Goal: Information Seeking & Learning: Learn about a topic

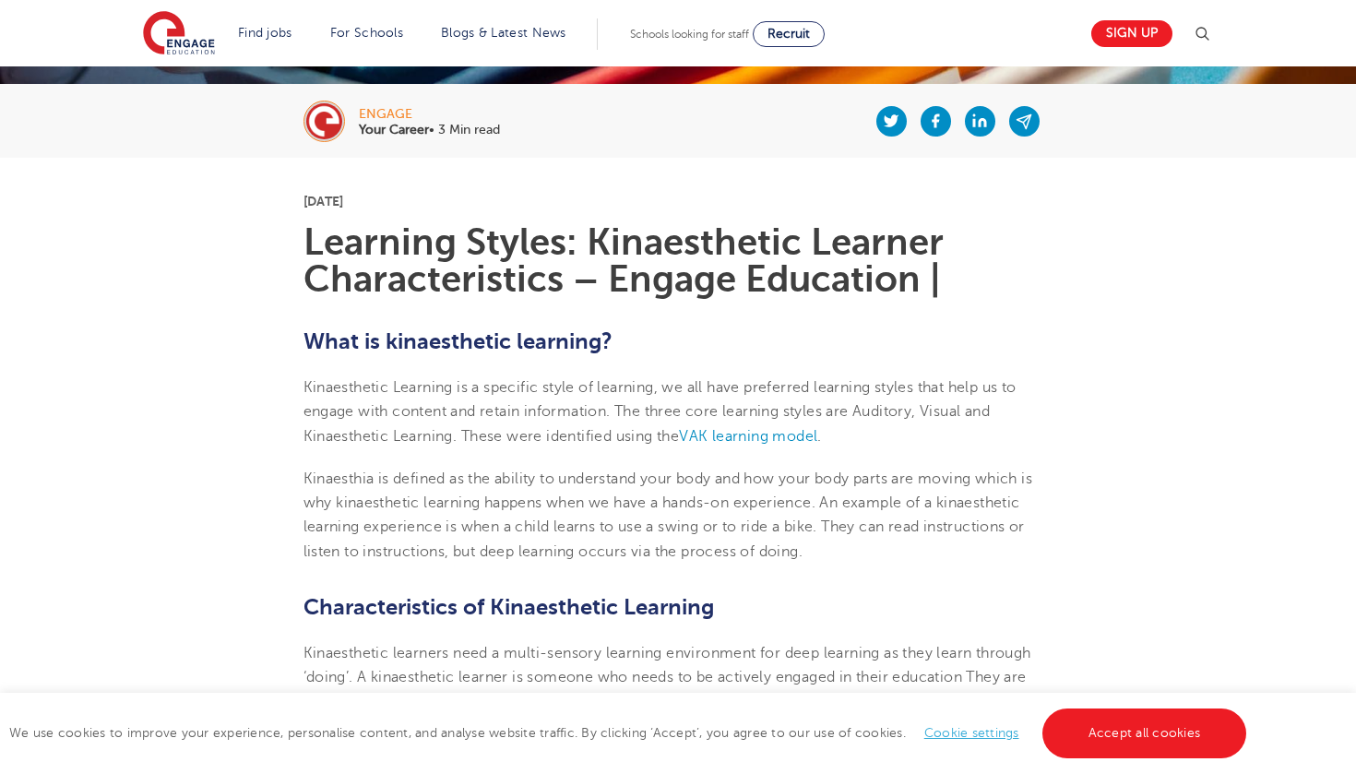
scroll to position [352, 0]
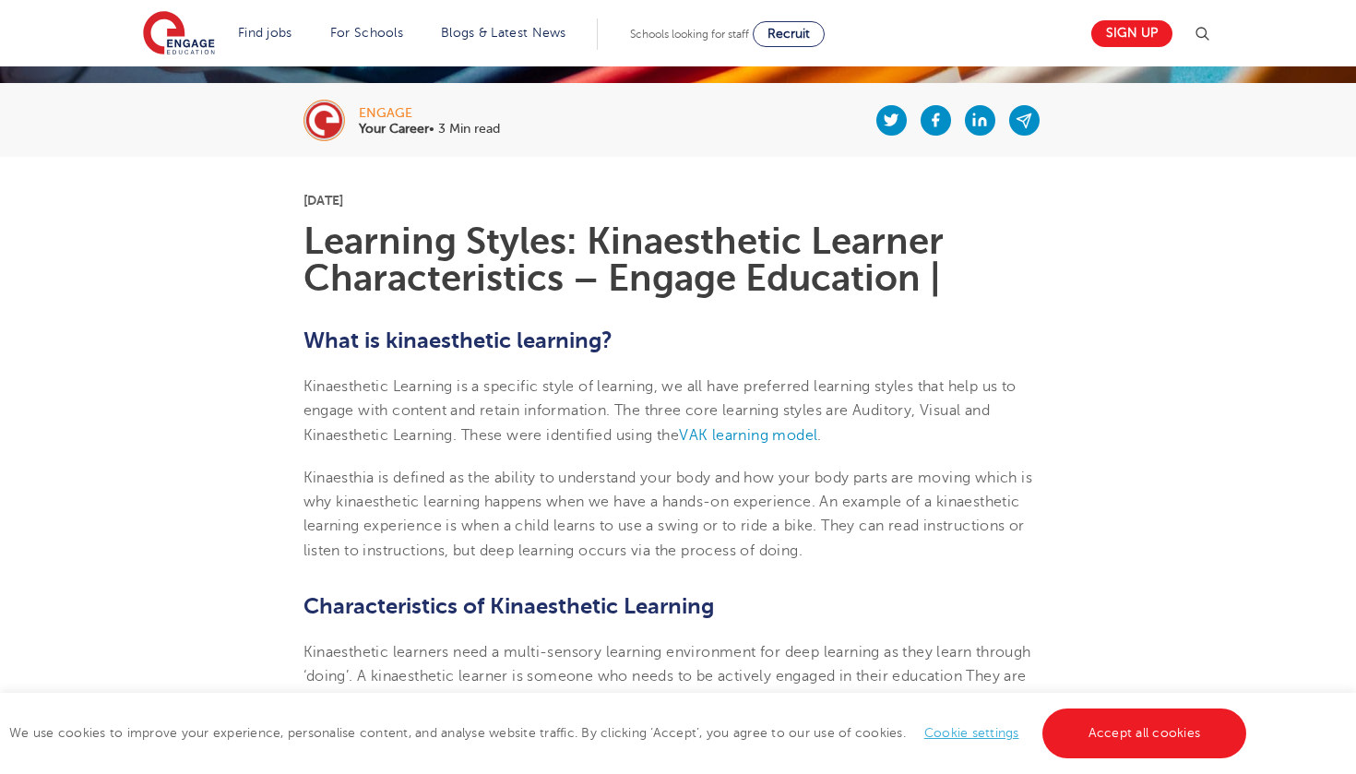
click at [740, 384] on span "Kinaesthetic Learning is a specific style of learning, we all have preferred le…" at bounding box center [660, 410] width 713 height 65
click at [740, 387] on span "Kinaesthetic Learning is a specific style of learning, we all have preferred le…" at bounding box center [660, 410] width 713 height 65
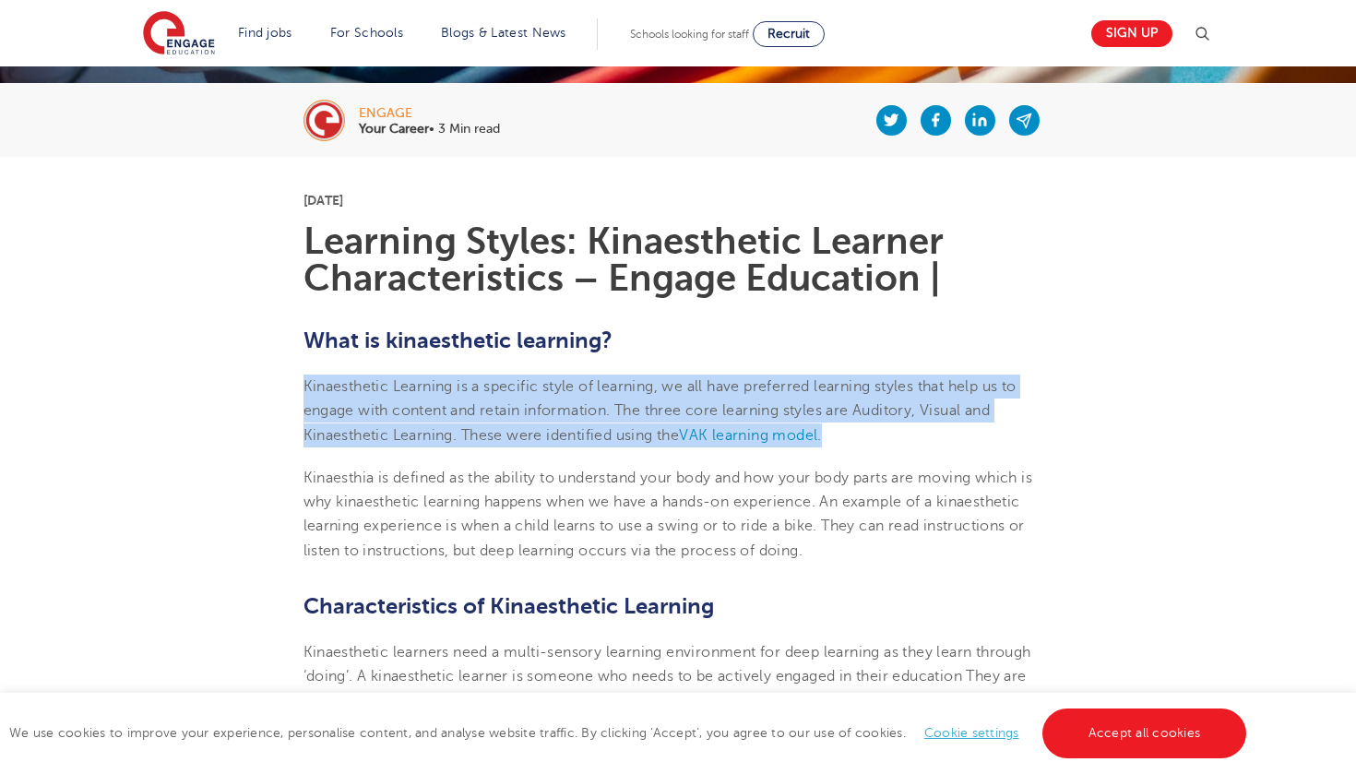
click at [740, 387] on span "Kinaesthetic Learning is a specific style of learning, we all have preferred le…" at bounding box center [660, 410] width 713 height 65
click at [740, 386] on span "Kinaesthetic Learning is a specific style of learning, we all have preferred le…" at bounding box center [660, 410] width 713 height 65
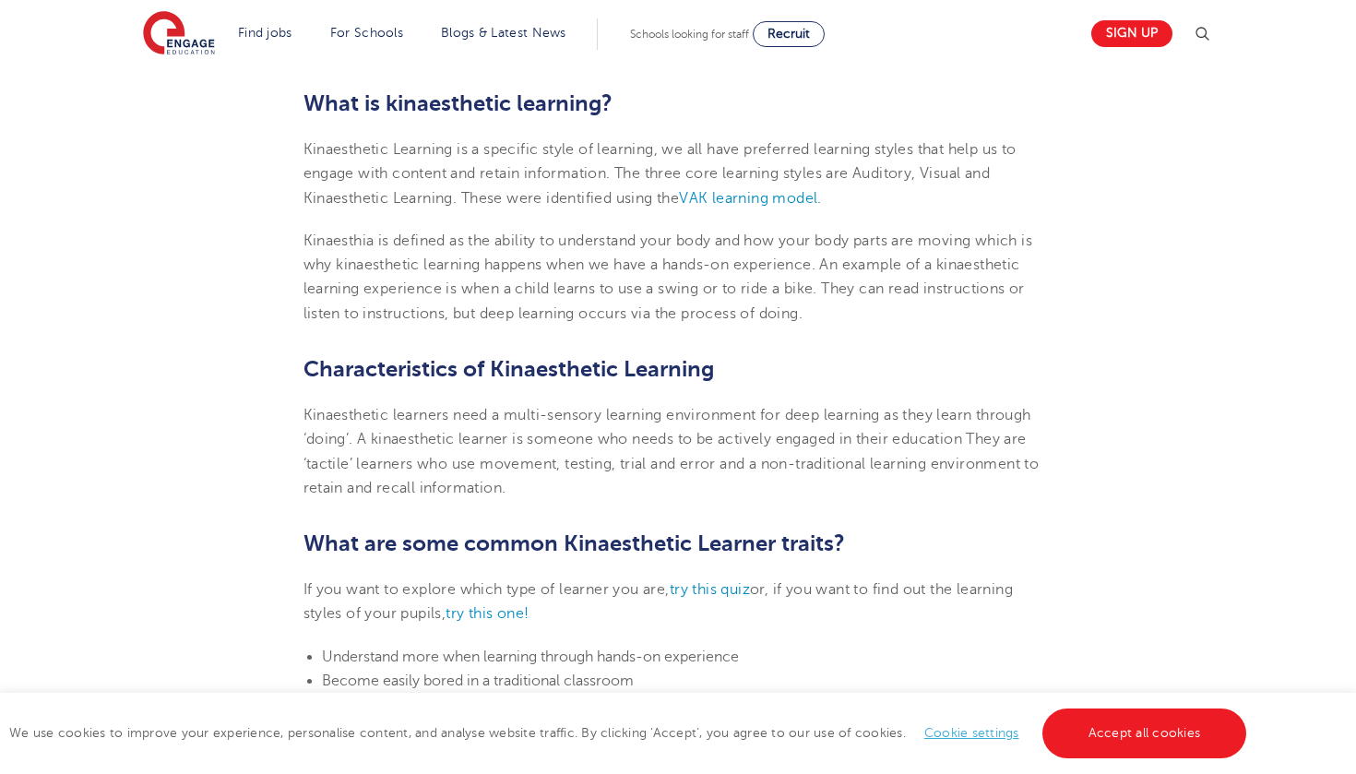
scroll to position [592, 0]
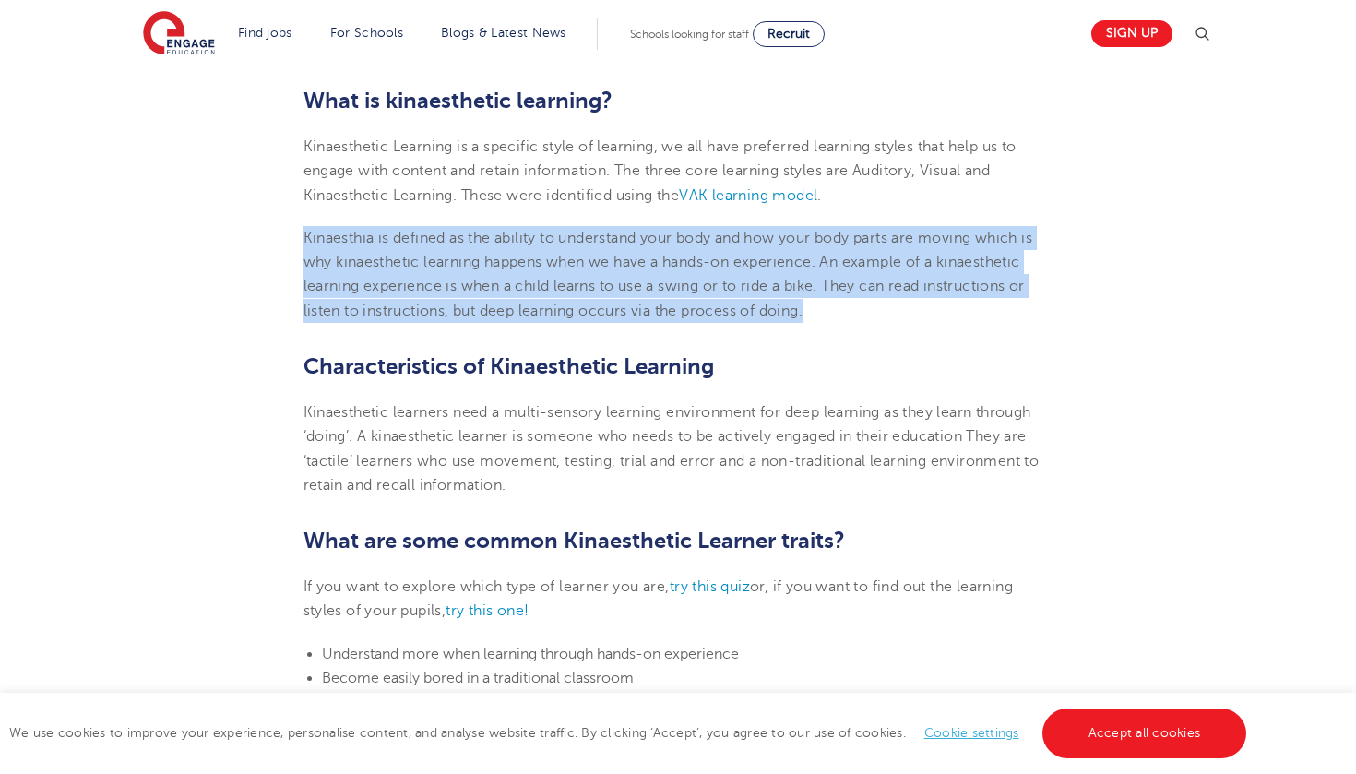
click at [478, 226] on p "Kinaesthia is defined as the ability to understand your body and how your body …" at bounding box center [679, 274] width 750 height 97
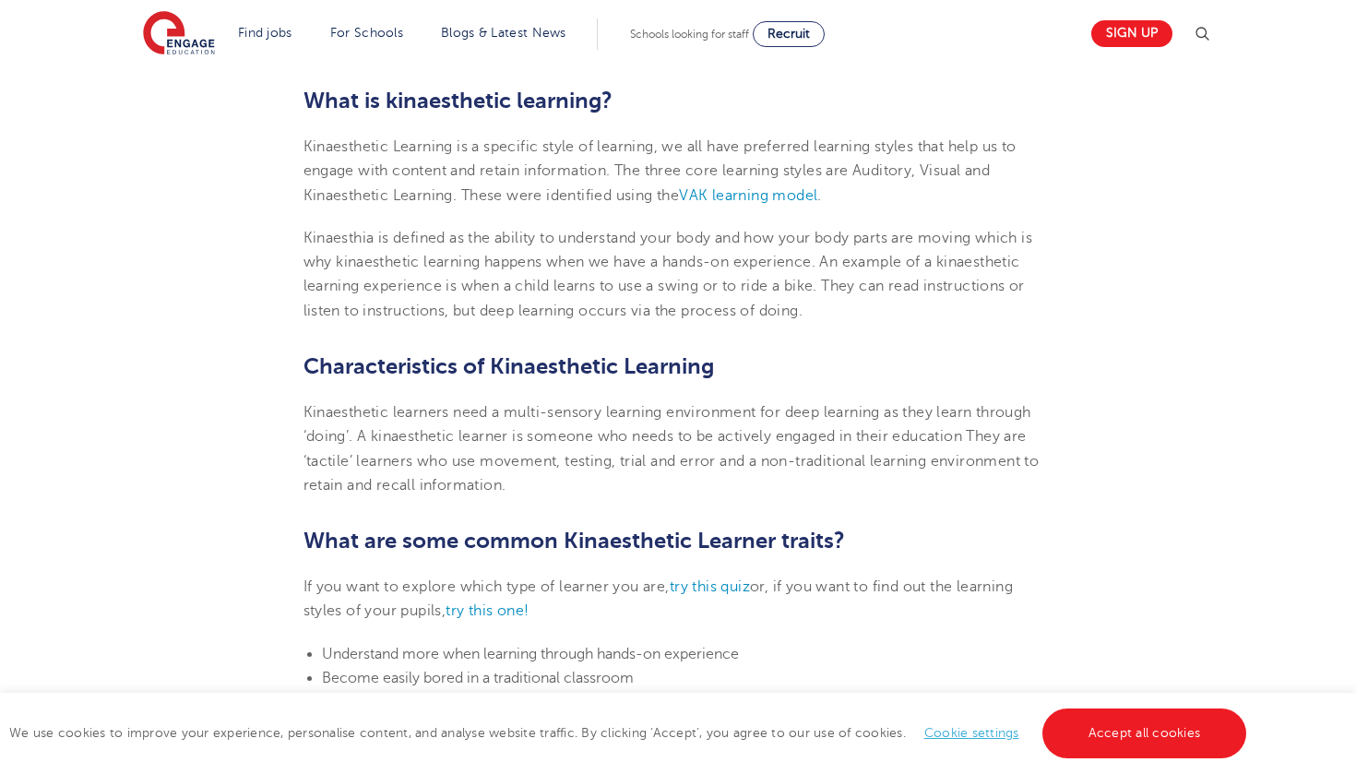
click at [346, 161] on p "Kinaesthetic Learning is a specific style of learning, we all have preferred le…" at bounding box center [679, 171] width 750 height 73
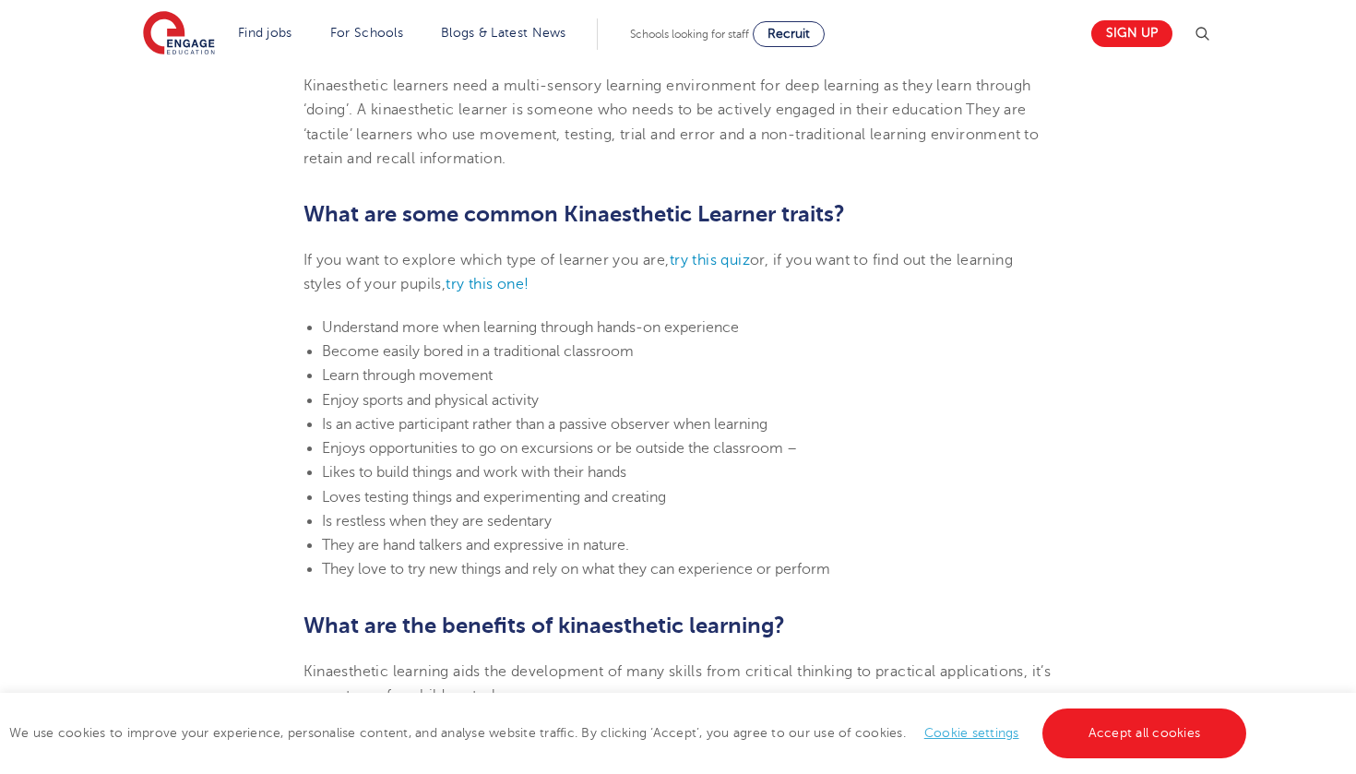
scroll to position [923, 0]
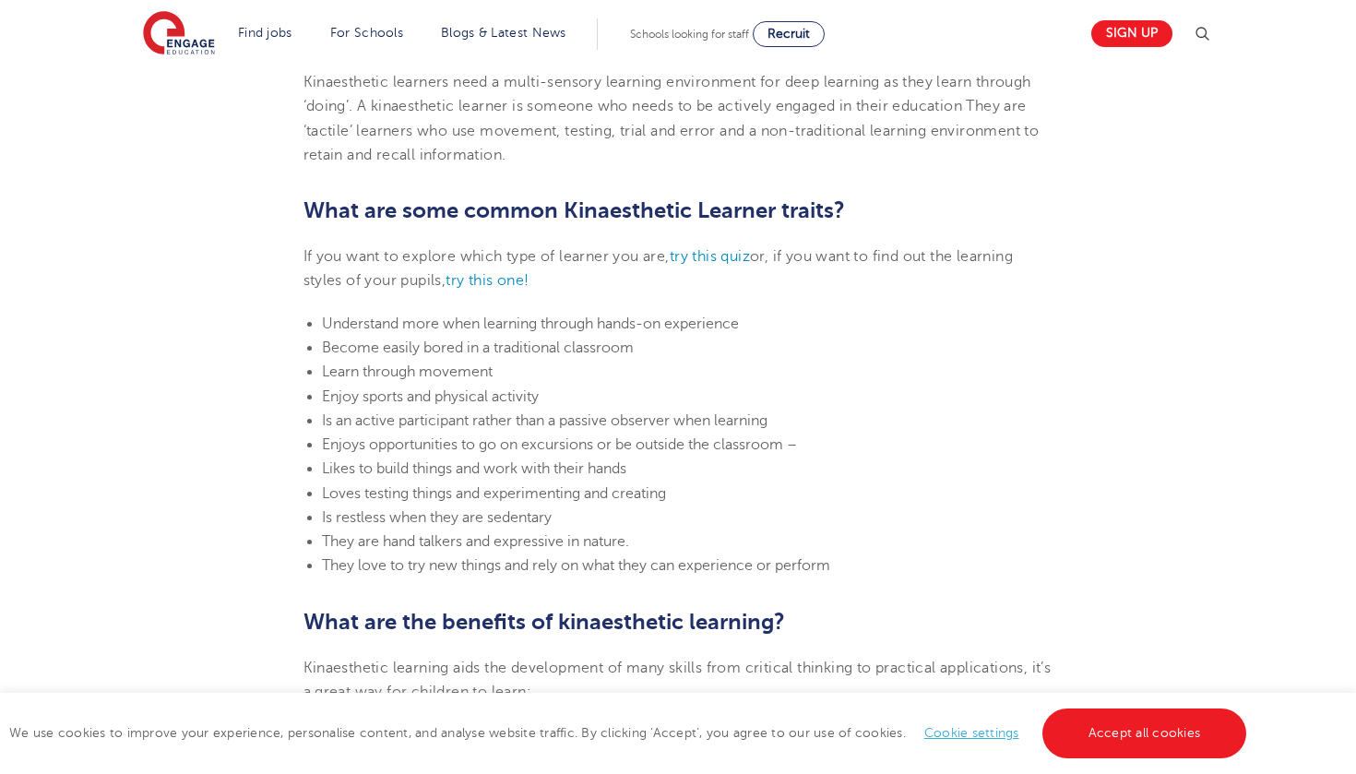
click at [489, 373] on span "Learn through movement" at bounding box center [407, 371] width 171 height 17
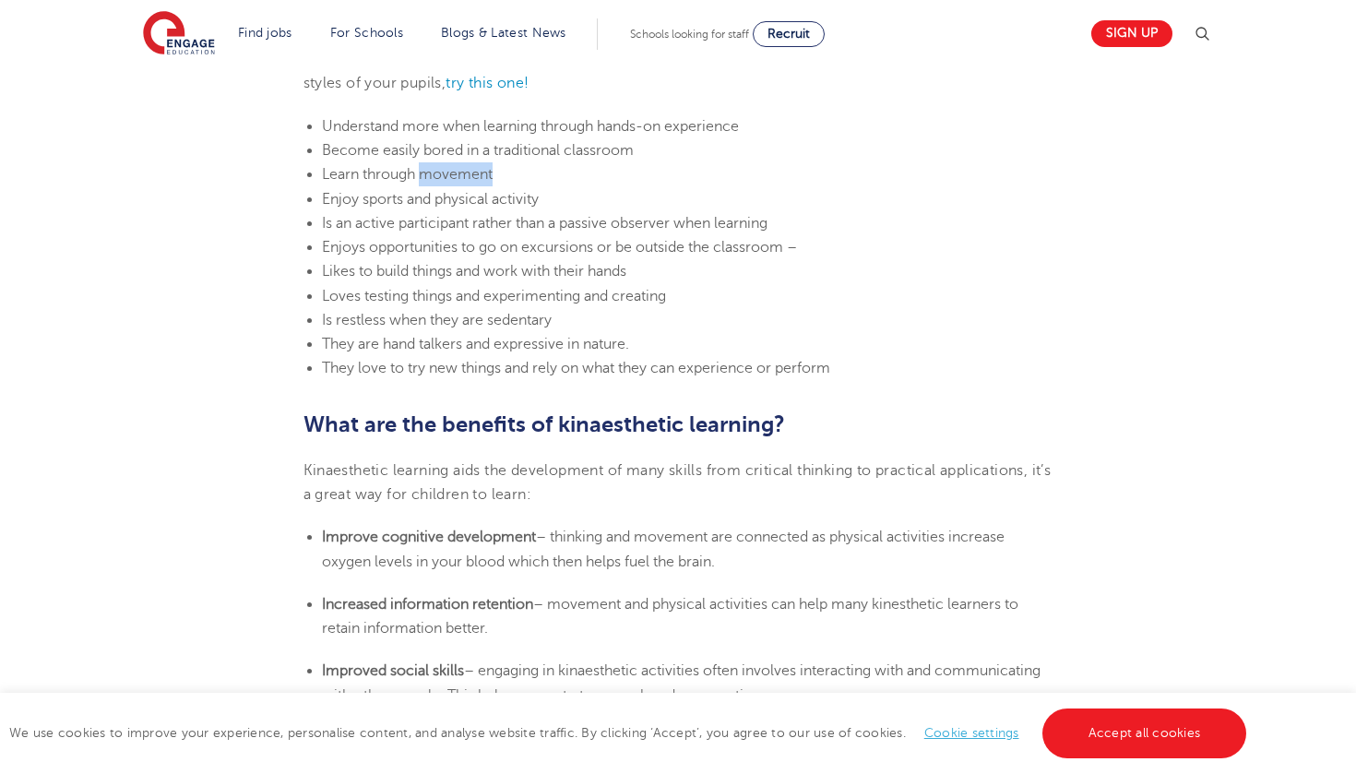
scroll to position [1126, 0]
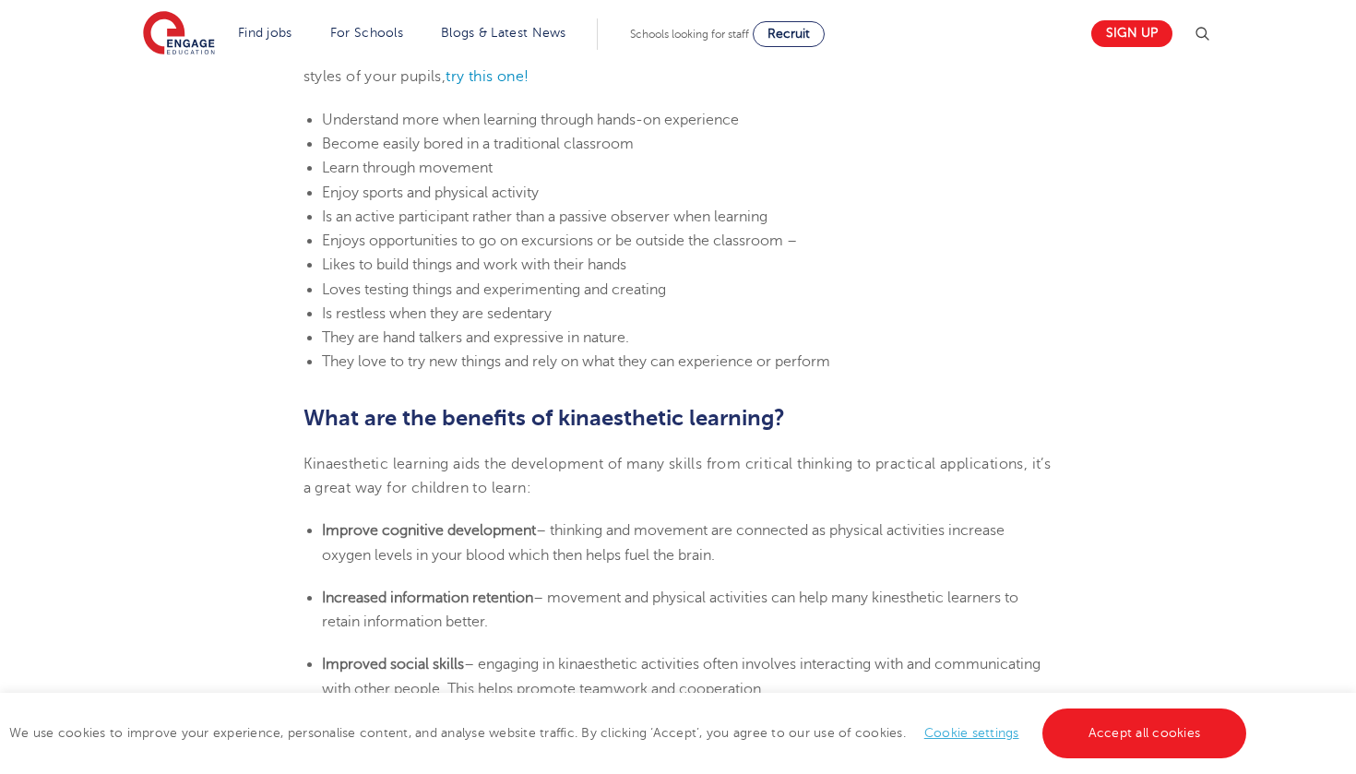
click at [512, 550] on span "– thinking and movement are connected as physical activities increase oxygen le…" at bounding box center [663, 542] width 683 height 41
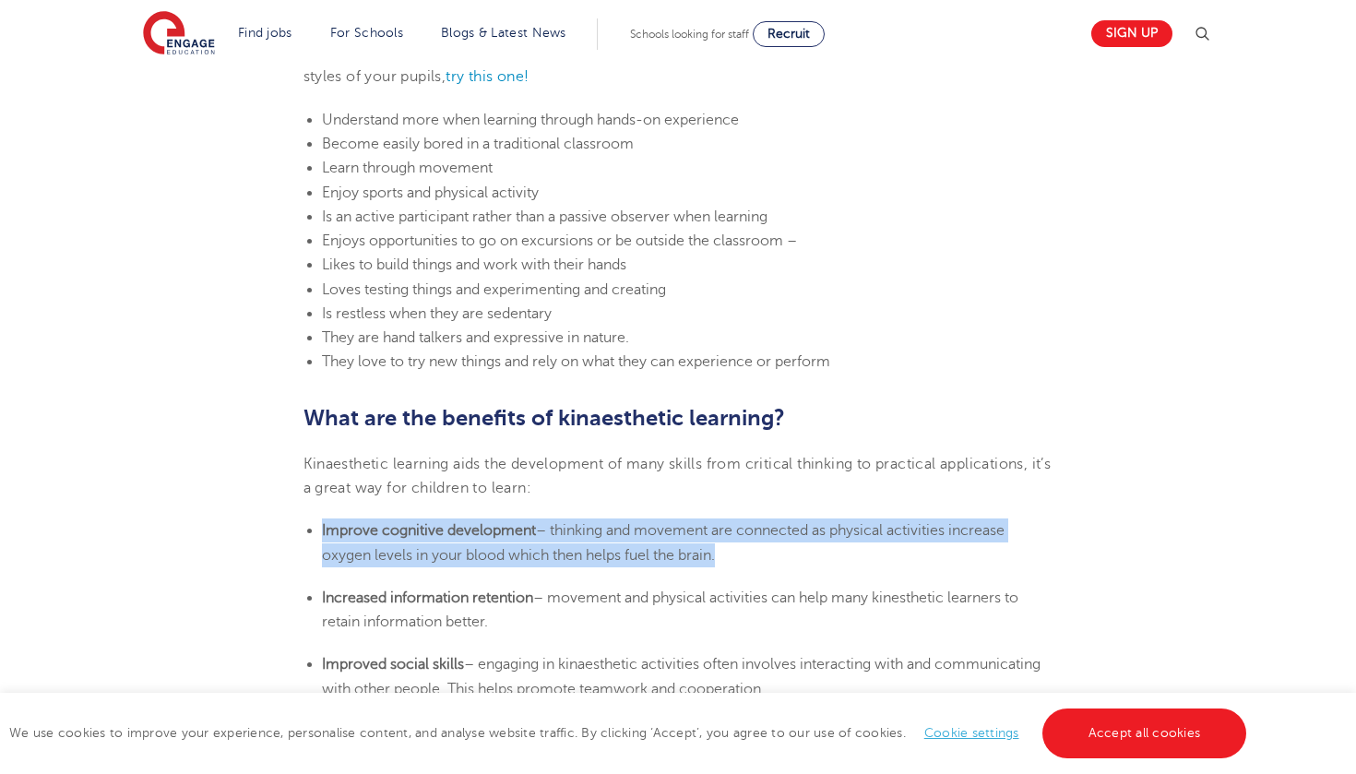
click at [512, 550] on span "– thinking and movement are connected as physical activities increase oxygen le…" at bounding box center [663, 542] width 683 height 41
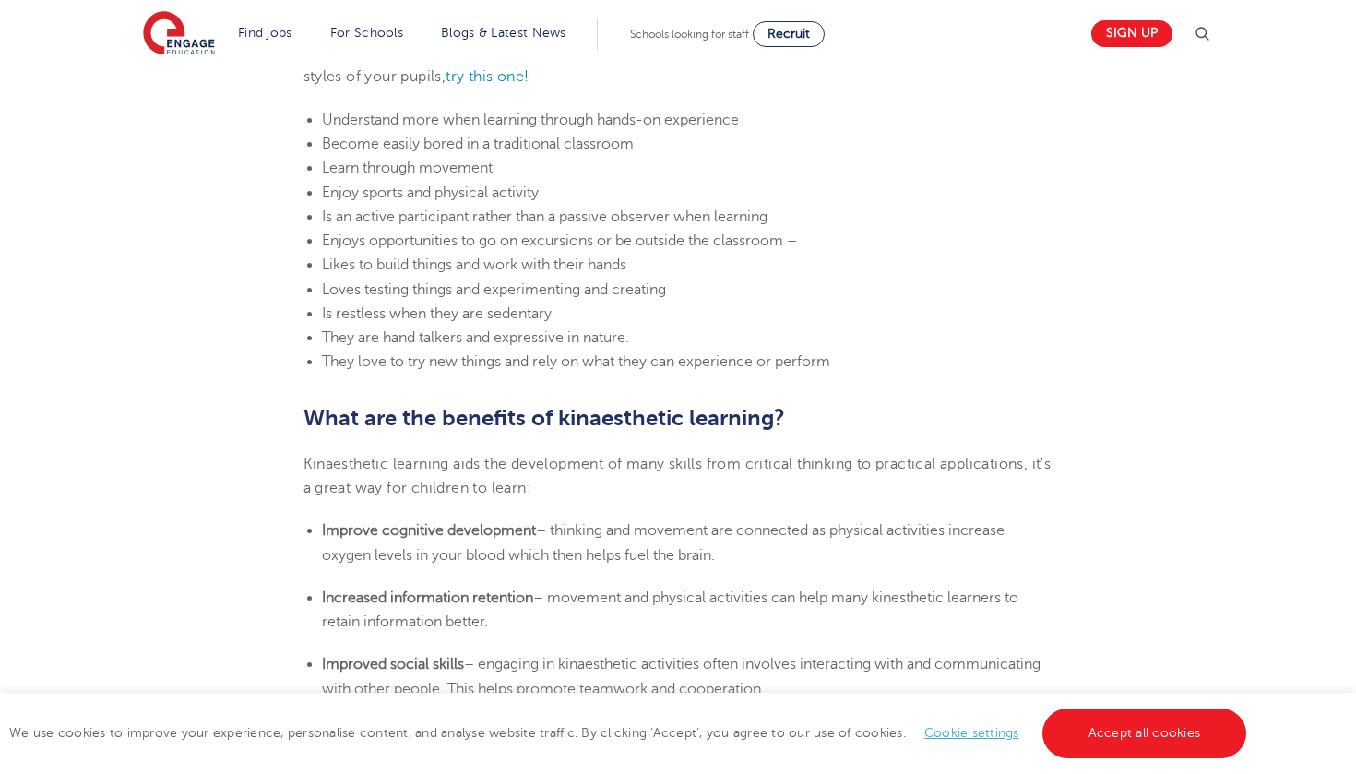
click at [512, 549] on span "– thinking and movement are connected as physical activities increase oxygen le…" at bounding box center [663, 542] width 683 height 41
click at [512, 554] on span "– thinking and movement are connected as physical activities increase oxygen le…" at bounding box center [663, 542] width 683 height 41
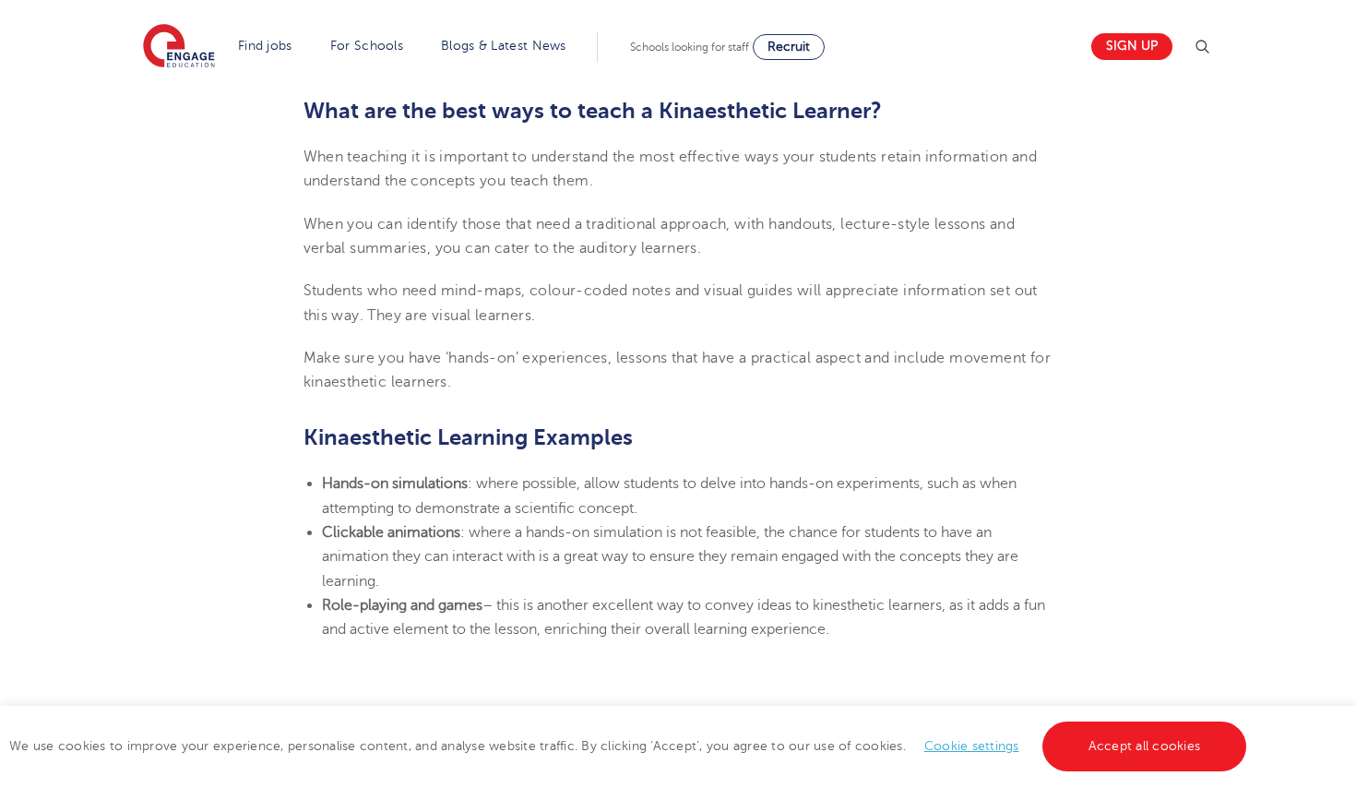
scroll to position [1939, 0]
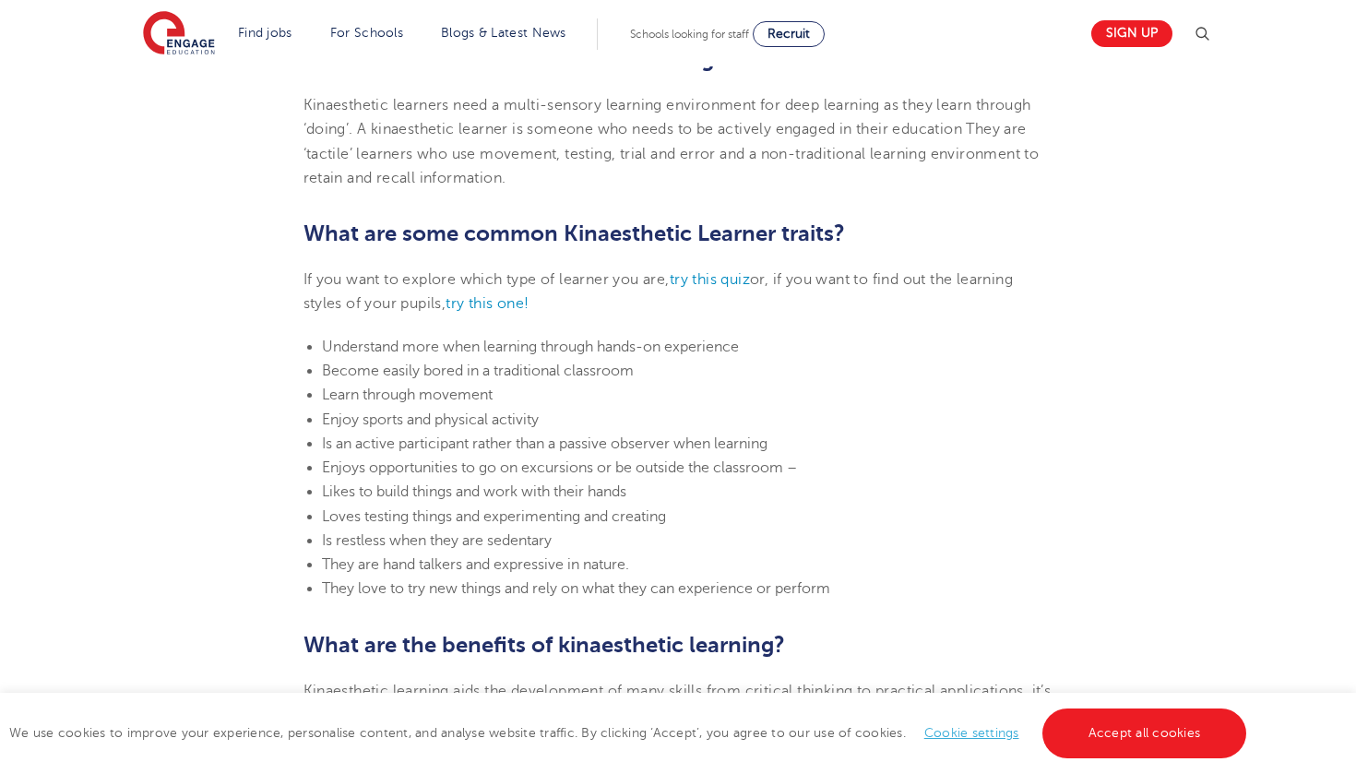
scroll to position [905, 0]
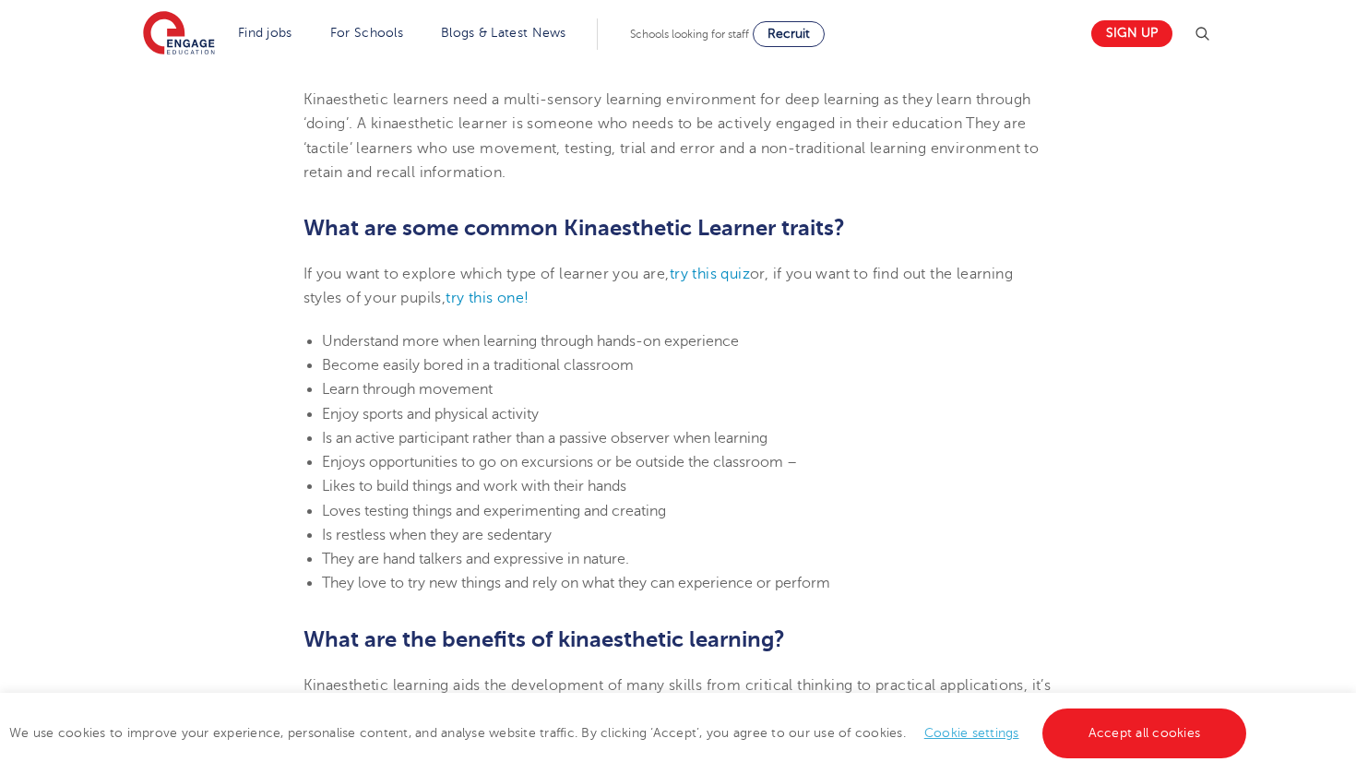
click at [454, 381] on span "Learn through movement" at bounding box center [407, 389] width 171 height 17
click at [470, 411] on span "Enjoy sports and physical activity" at bounding box center [430, 414] width 217 height 17
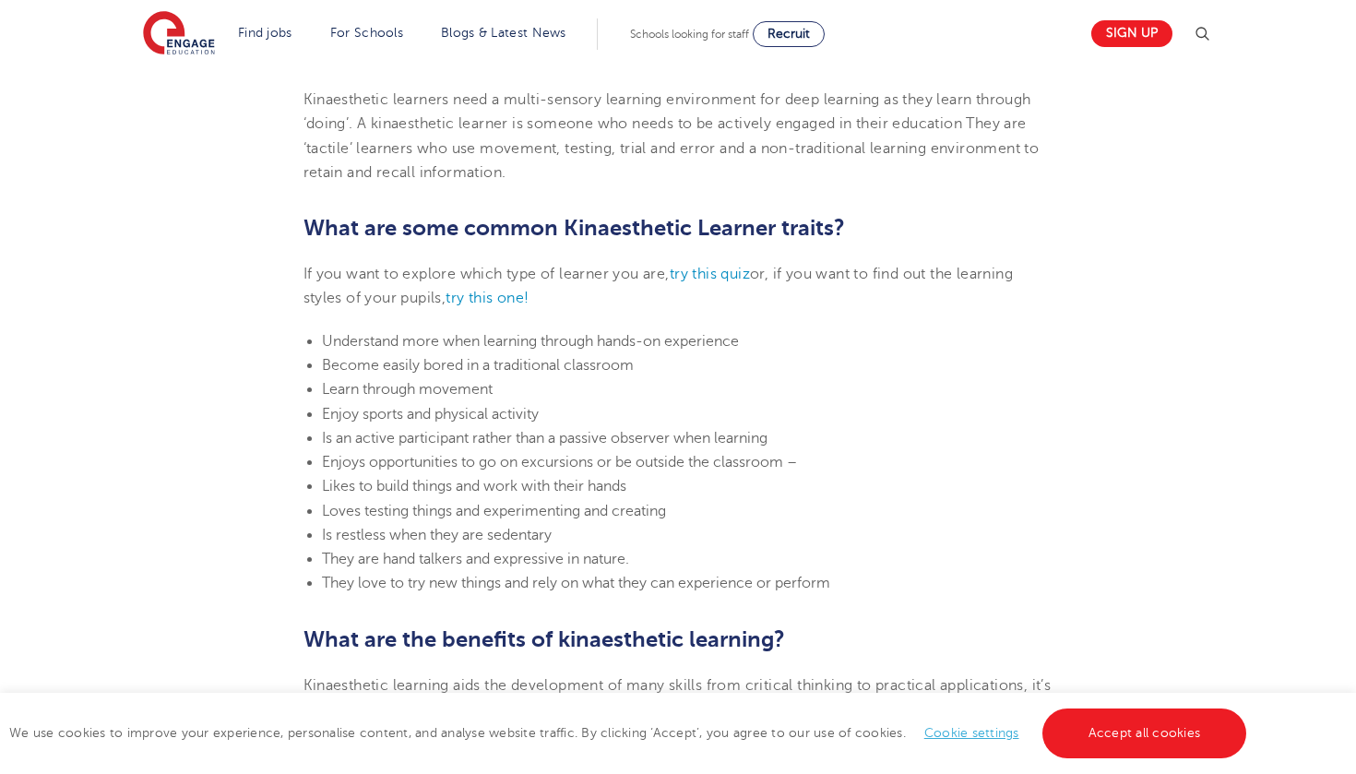
click at [471, 411] on span "Enjoy sports and physical activity" at bounding box center [430, 414] width 217 height 17
click at [471, 413] on span "Enjoy sports and physical activity" at bounding box center [430, 414] width 217 height 17
click at [471, 414] on span "Enjoy sports and physical activity" at bounding box center [430, 414] width 217 height 17
